Goal: Information Seeking & Learning: Learn about a topic

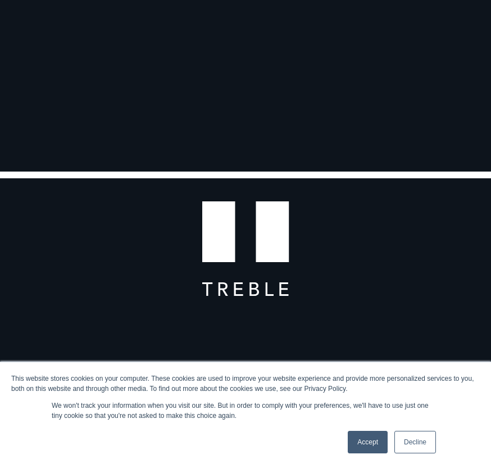
click at [373, 448] on link "Accept" at bounding box center [368, 441] width 40 height 22
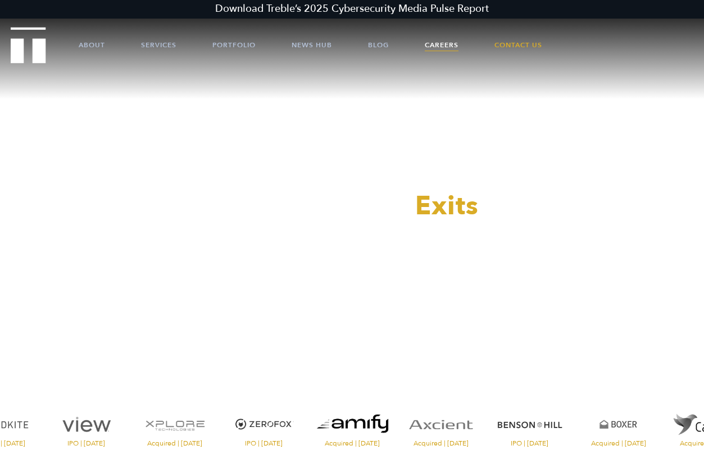
click at [452, 46] on link "Careers" at bounding box center [442, 45] width 34 height 34
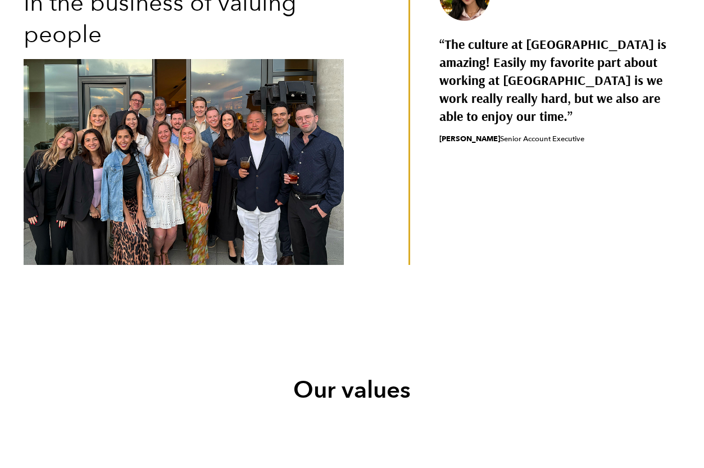
scroll to position [489, 0]
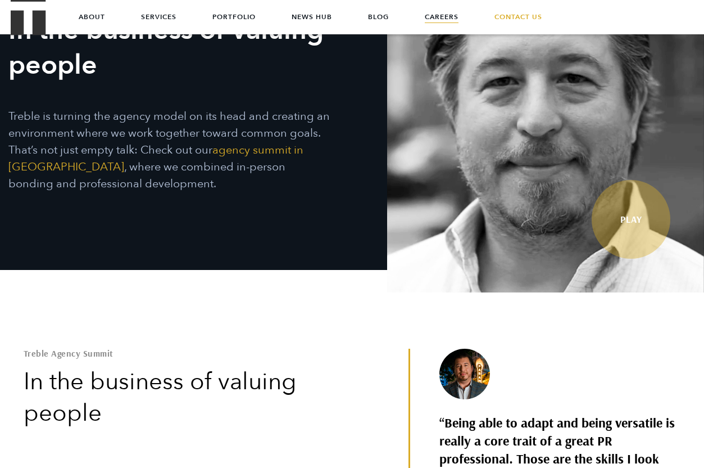
click at [379, 155] on div "Careers at Treble In the business of valuing people Treble is turning the agenc…" at bounding box center [352, 91] width 704 height 251
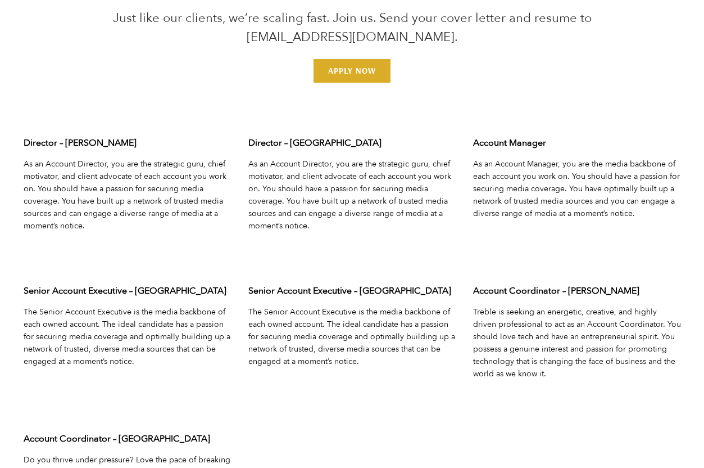
scroll to position [3469, 0]
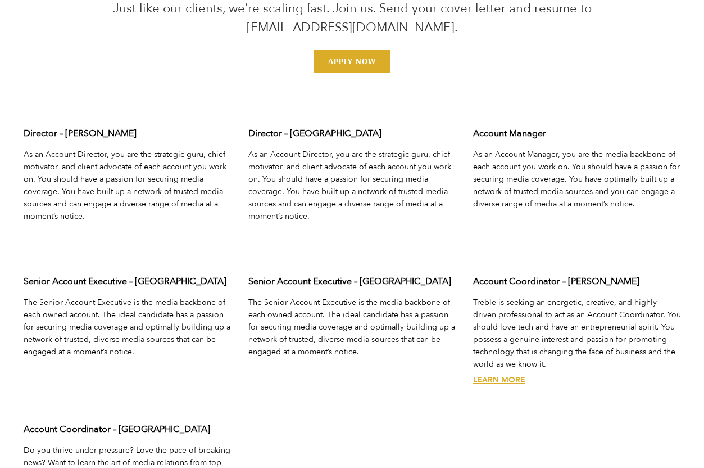
click at [499, 374] on link "Learn More" at bounding box center [499, 379] width 52 height 11
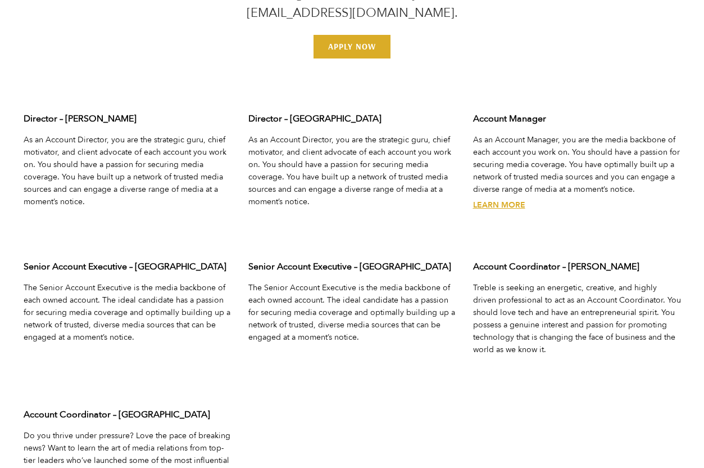
click at [507, 200] on link "Learn More" at bounding box center [499, 205] width 52 height 11
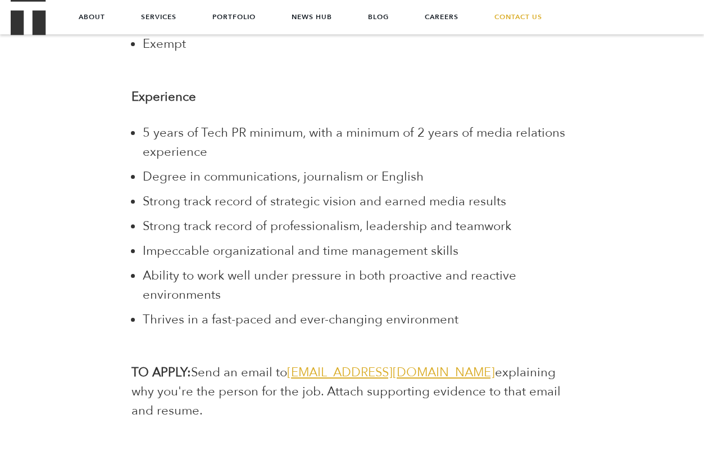
scroll to position [2844, 0]
